Goal: Information Seeking & Learning: Learn about a topic

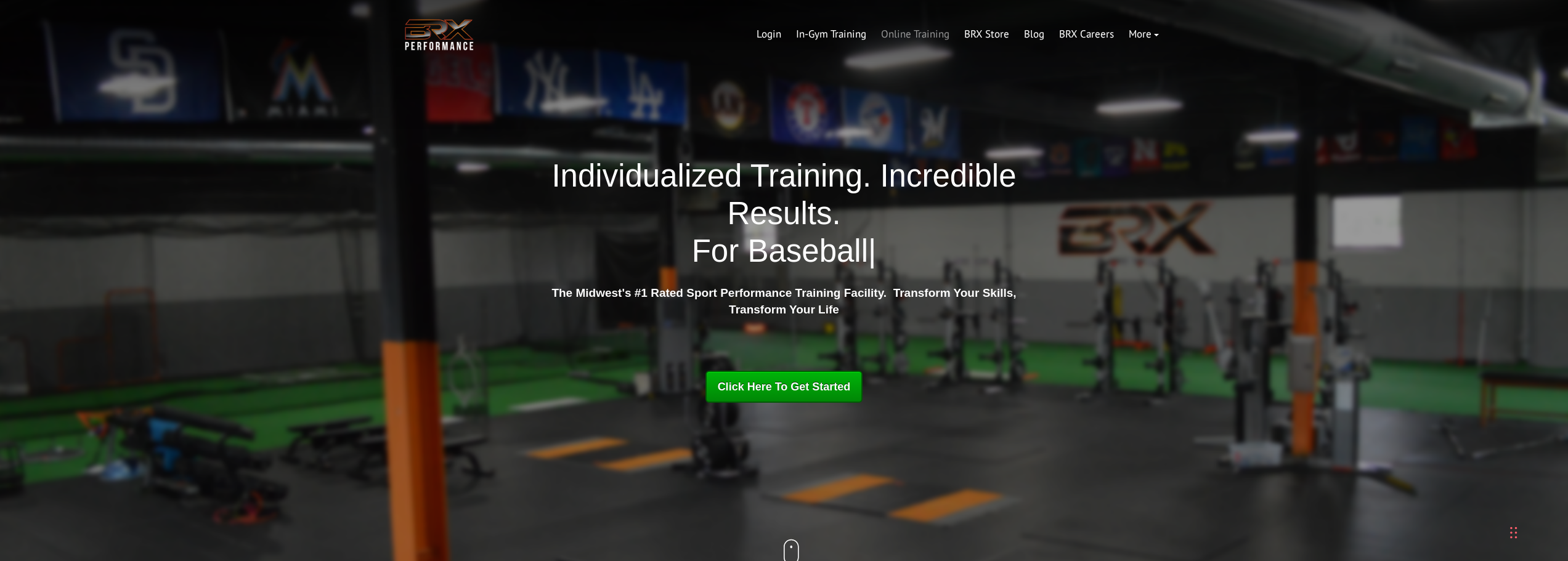
click at [917, 28] on link "Online Training" at bounding box center [915, 34] width 83 height 29
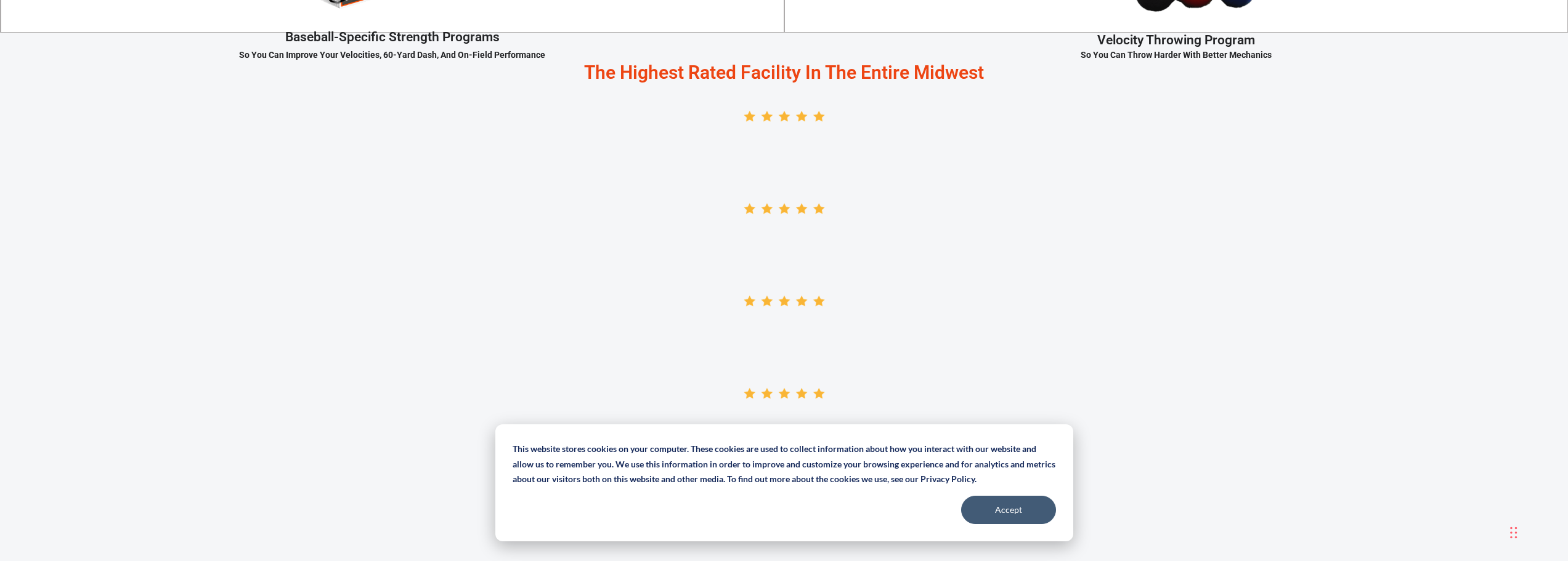
scroll to position [2218, 0]
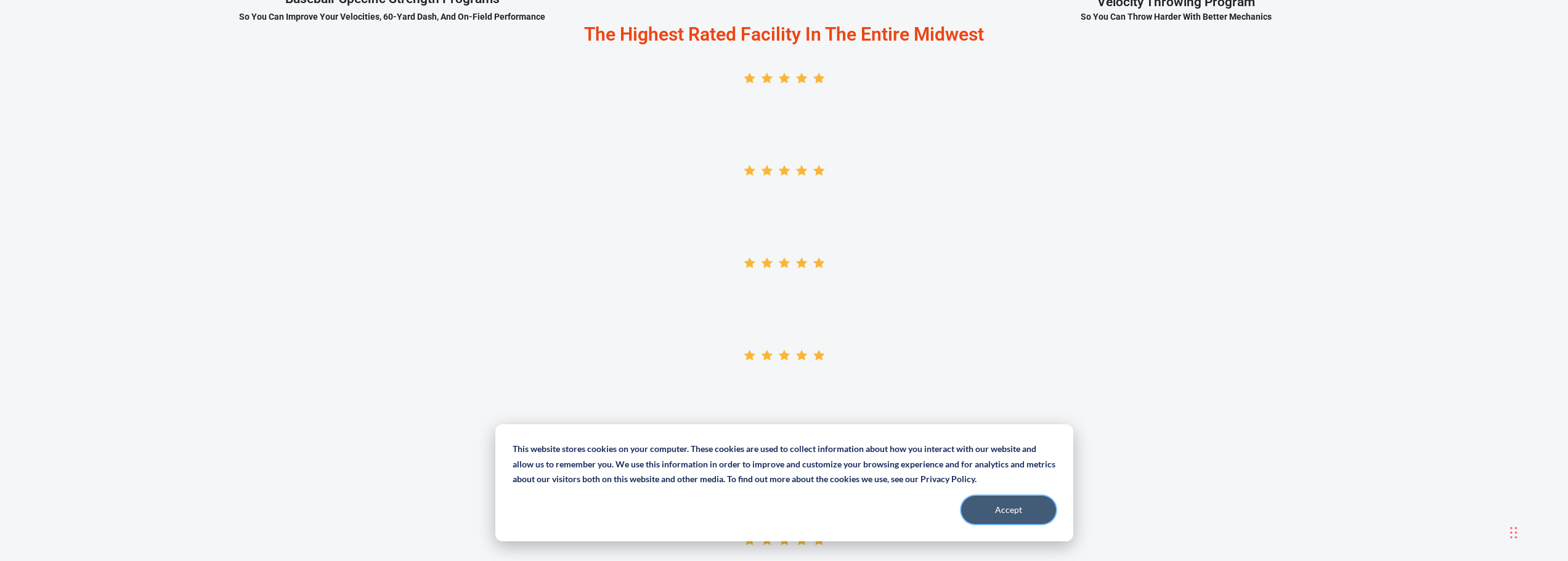
click at [994, 509] on button "Accept" at bounding box center [1009, 510] width 95 height 28
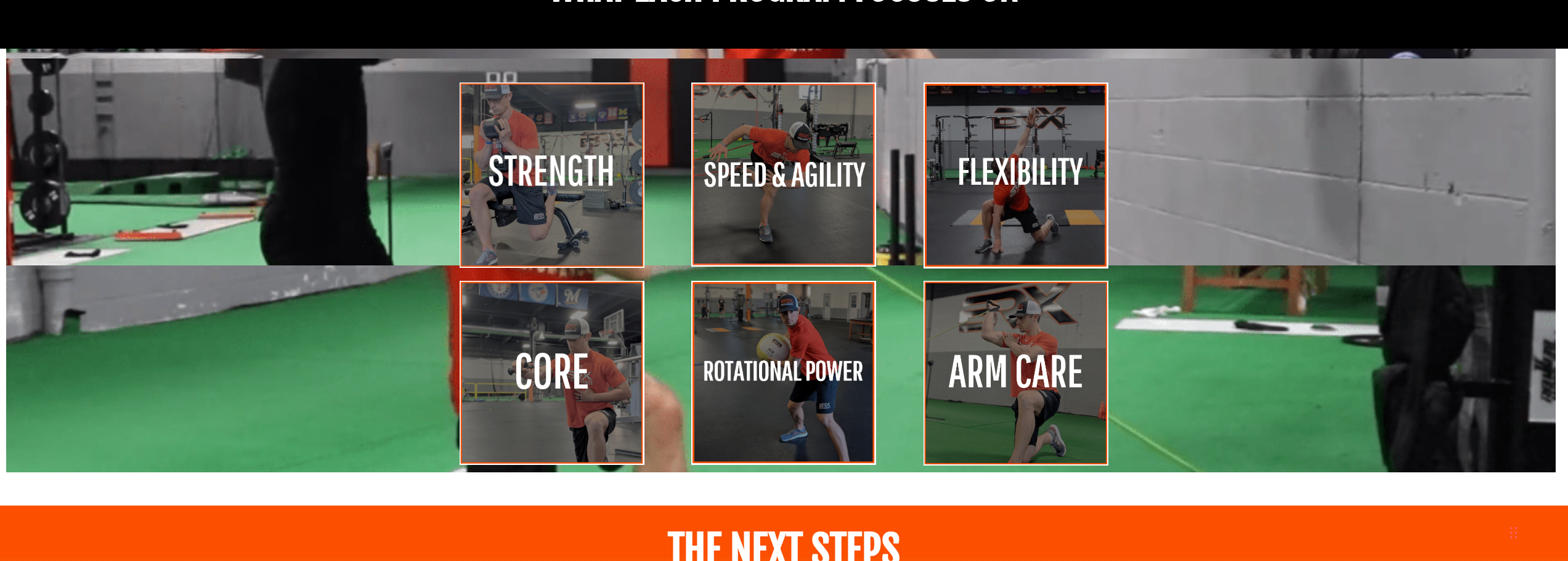
scroll to position [5544, 0]
